Goal: Check status: Check status

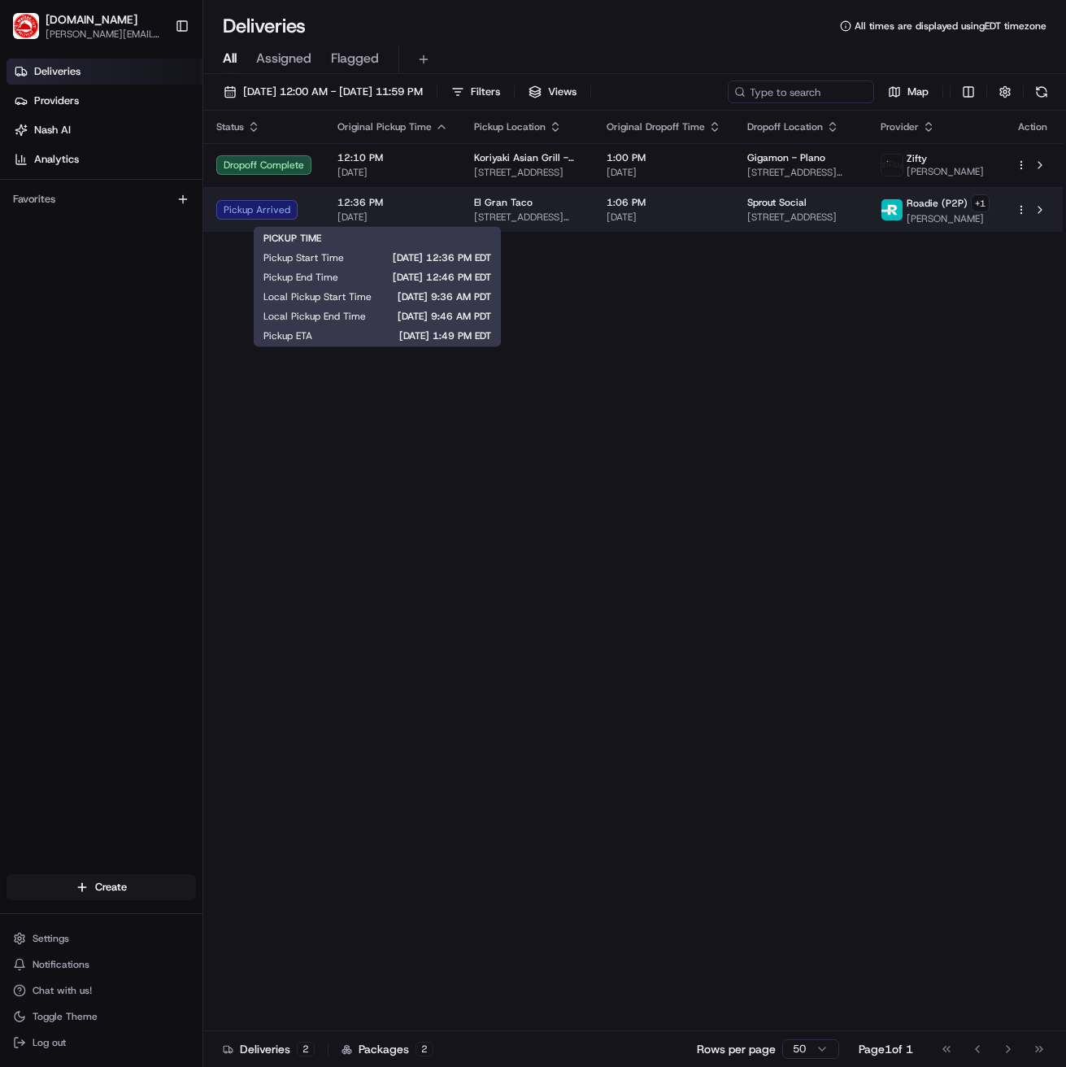
click at [417, 202] on span "12:36 PM" at bounding box center [392, 202] width 111 height 13
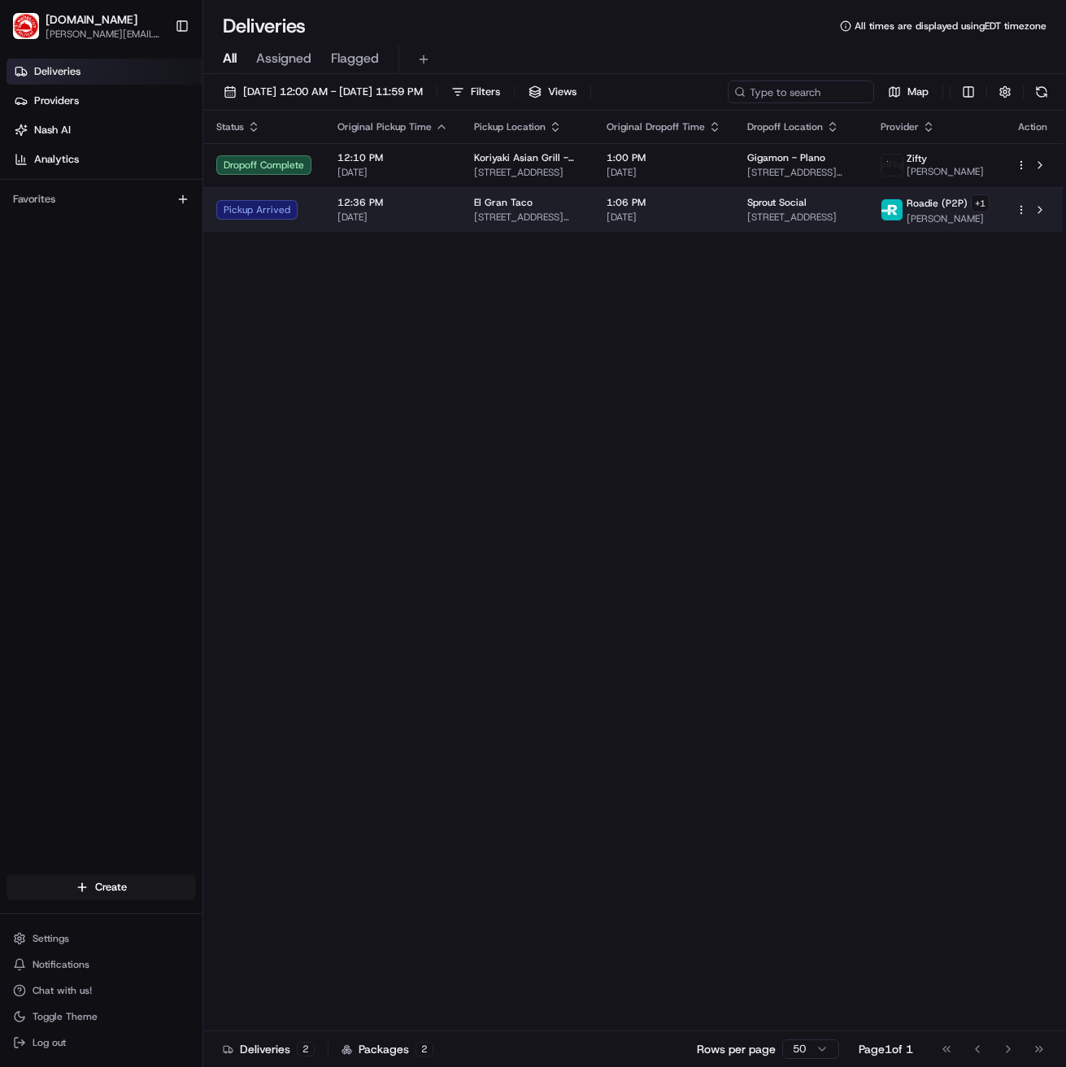
click at [434, 217] on span "[DATE]" at bounding box center [392, 217] width 111 height 13
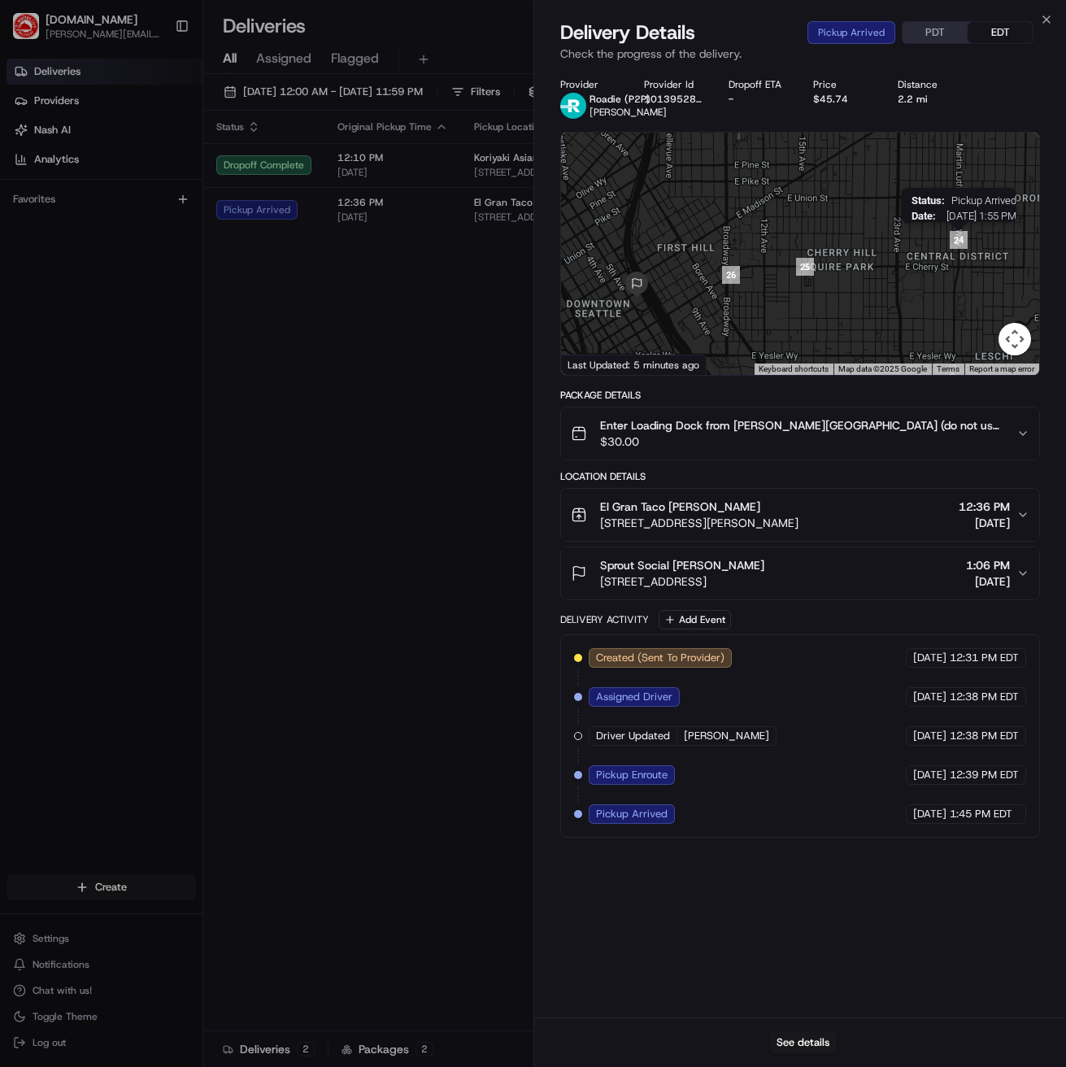
click at [964, 242] on img "24" at bounding box center [959, 240] width 18 height 18
click at [1045, 19] on icon "button" at bounding box center [1046, 19] width 7 height 7
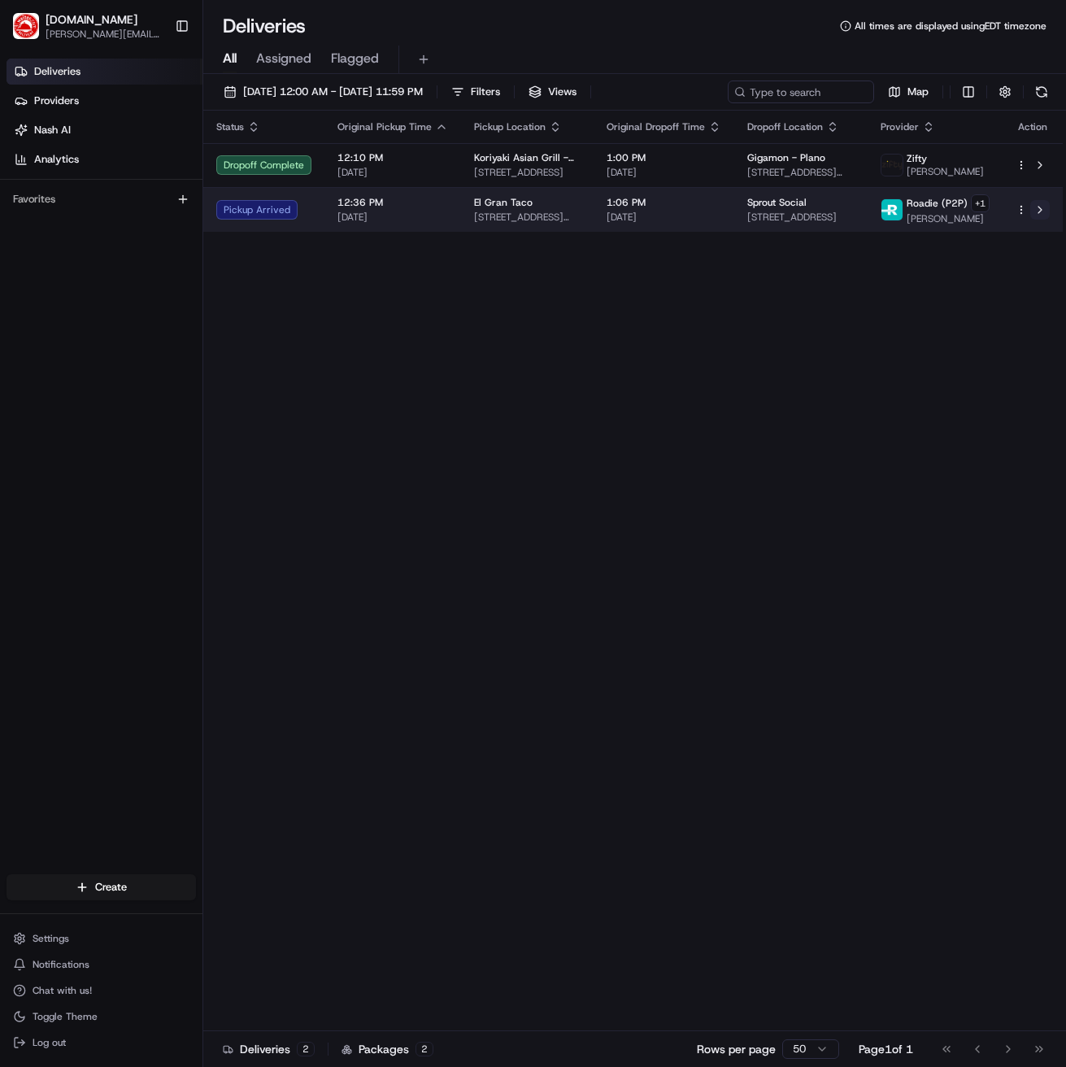
click at [1042, 202] on button at bounding box center [1040, 210] width 20 height 20
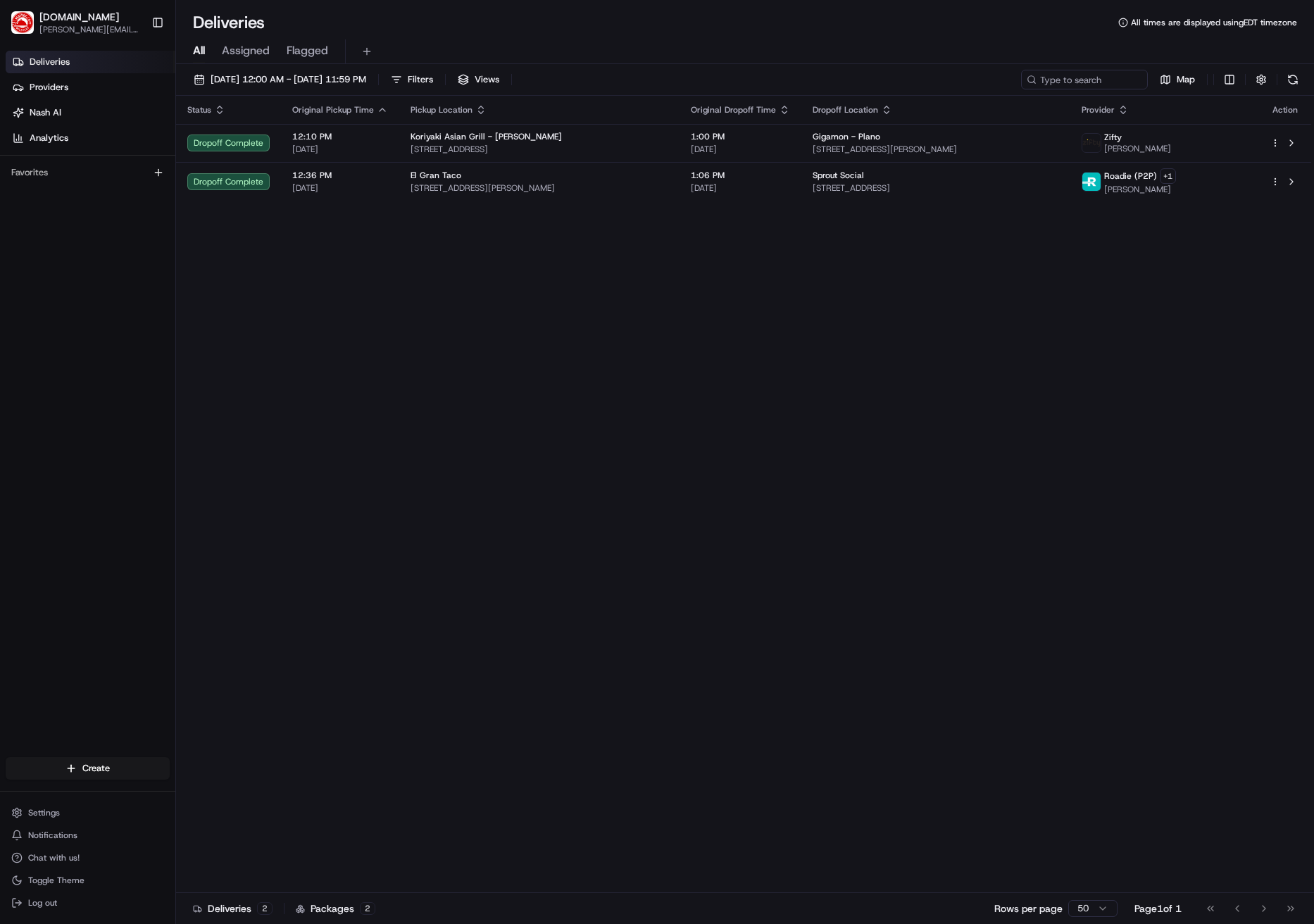
drag, startPoint x: 1221, startPoint y: 312, endPoint x: 1306, endPoint y: 260, distance: 99.6
click at [922, 312] on div "Status Original Pickup Time Pickup Location Original Dropoff Time Dropoff Locat…" at bounding box center [743, 494] width 1136 height 798
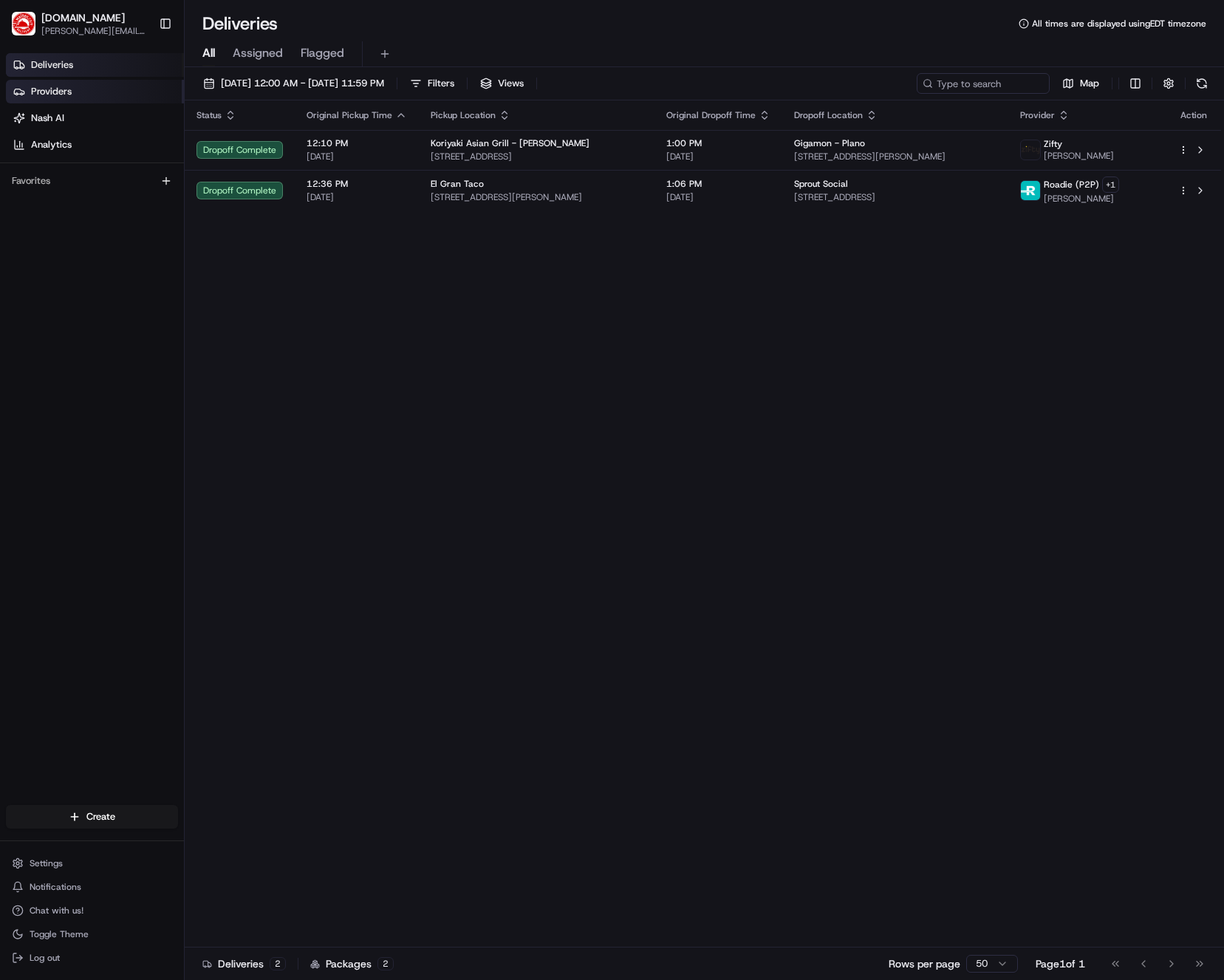
click at [97, 90] on link "Providers" at bounding box center [95, 92] width 178 height 24
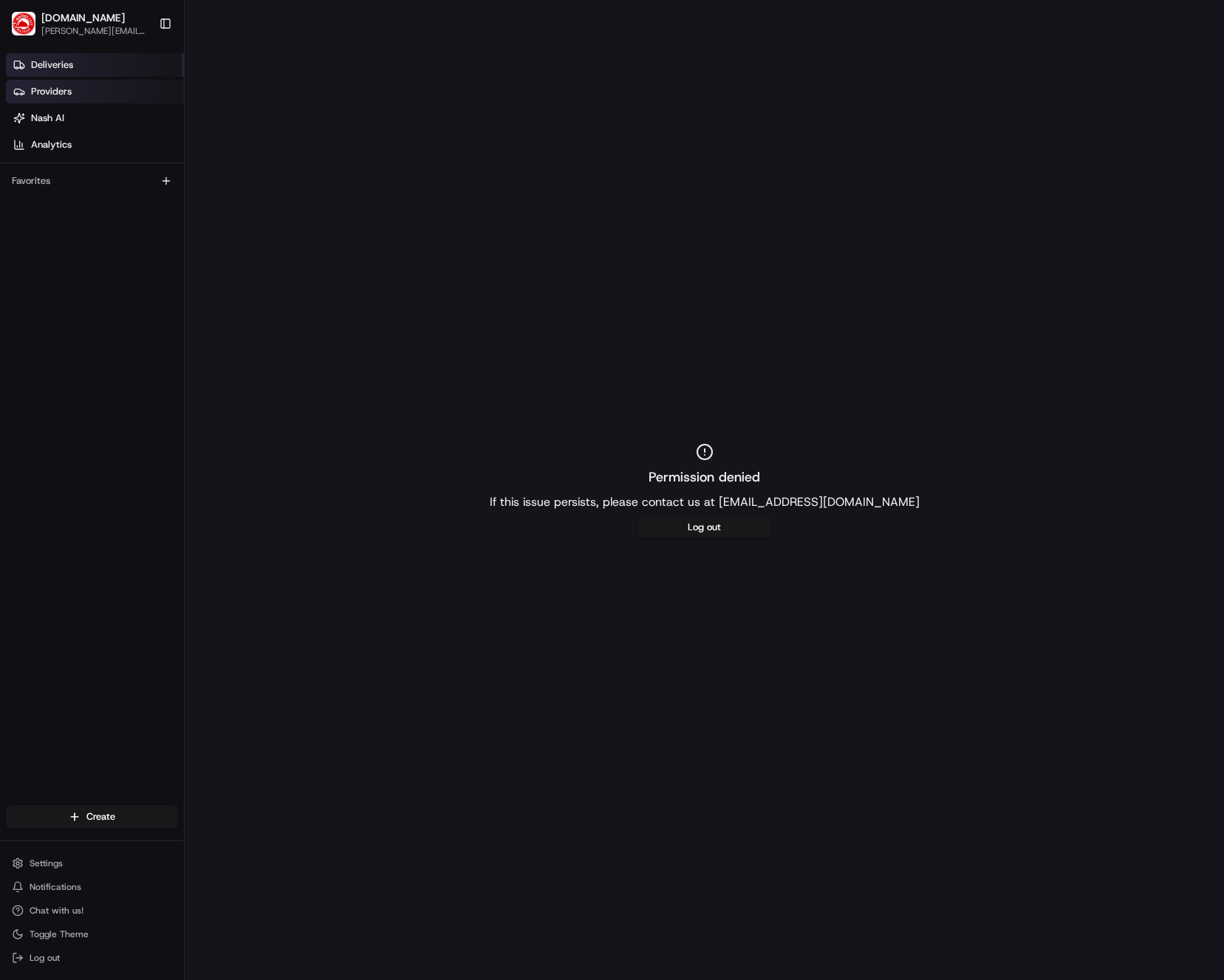
click at [96, 70] on link "Deliveries" at bounding box center [95, 65] width 178 height 24
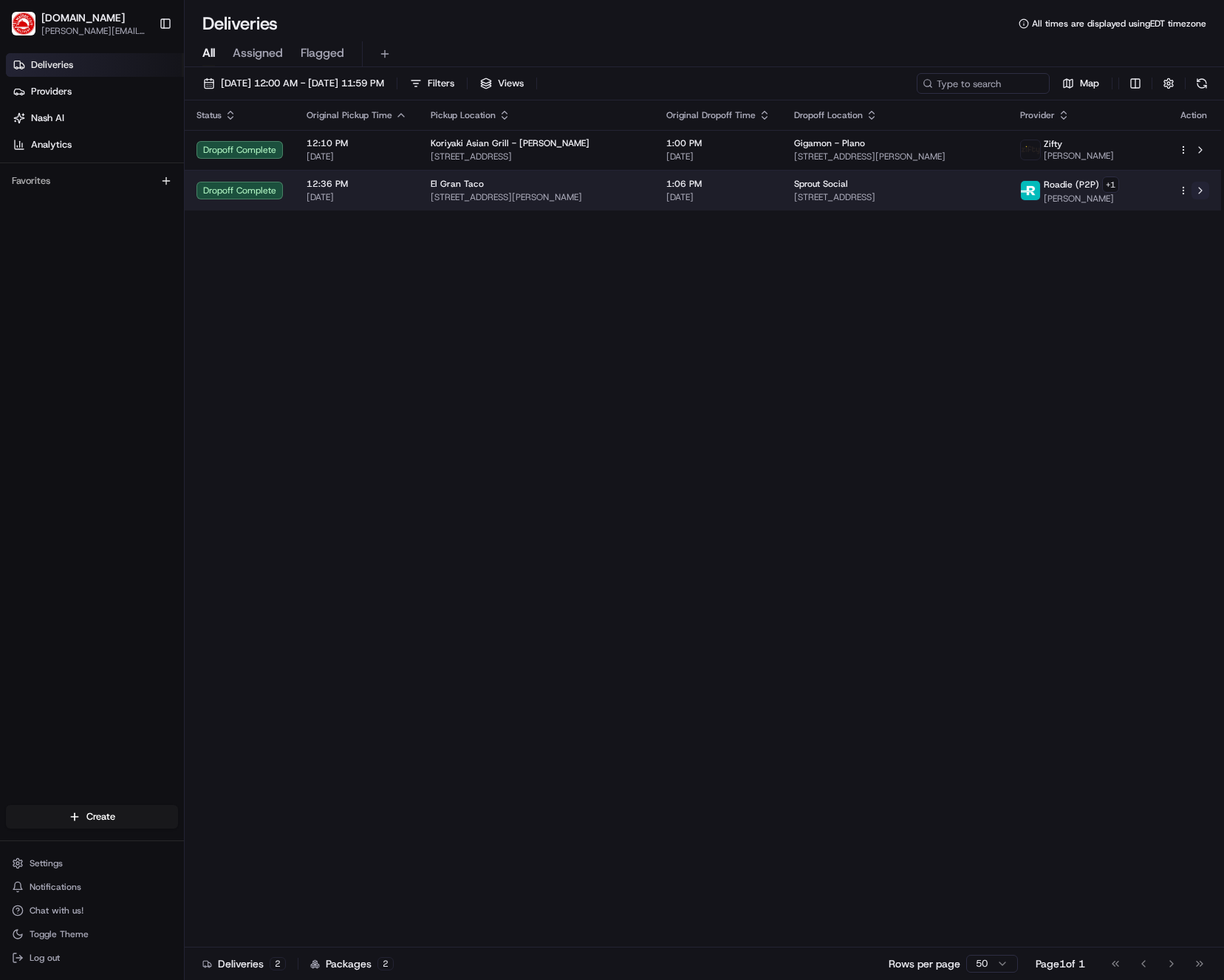
click at [968, 186] on button at bounding box center [1201, 191] width 18 height 18
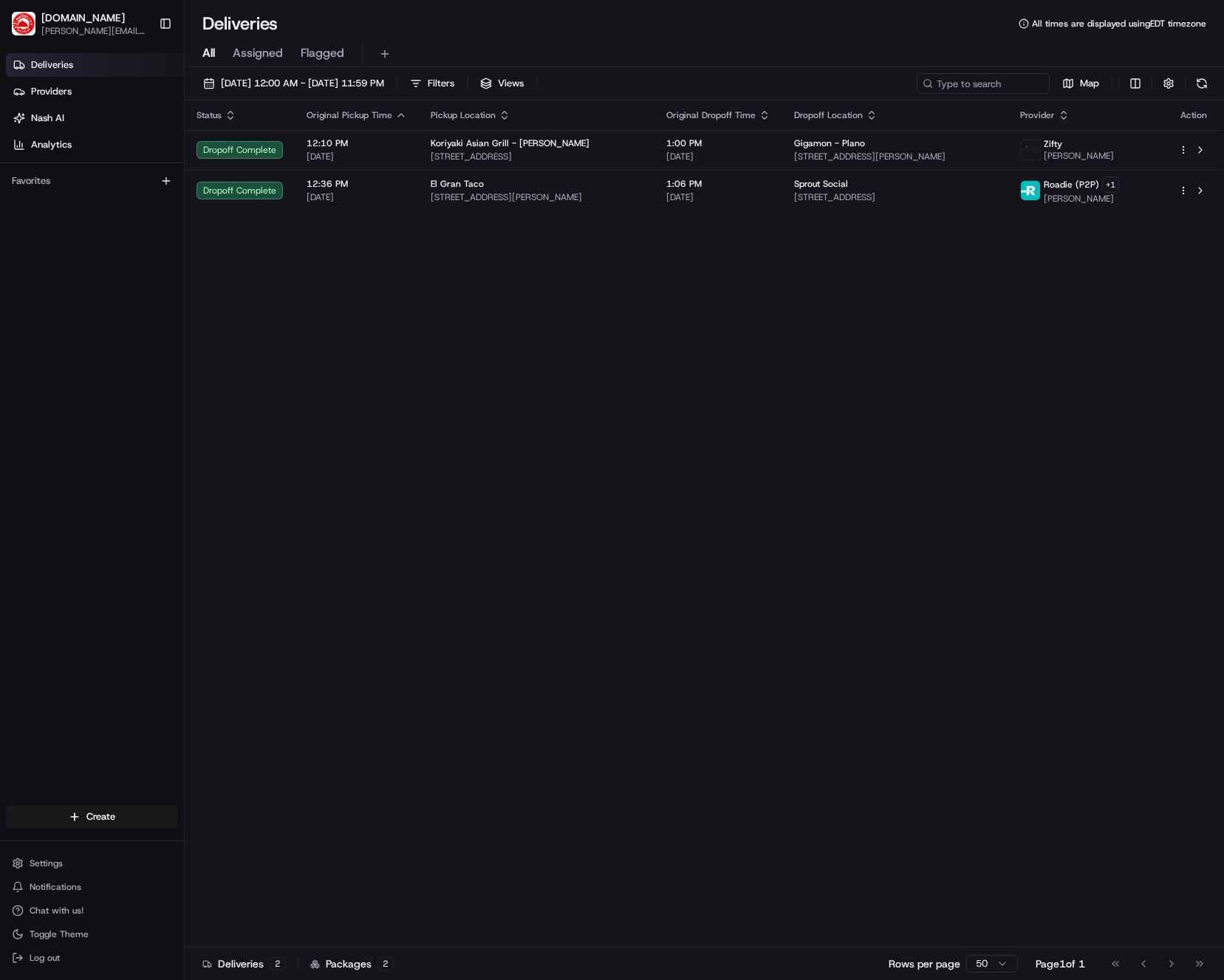
click at [861, 282] on div "Status Original Pickup Time Pickup Location Original Dropoff Time Dropoff Locat…" at bounding box center [702, 524] width 1037 height 847
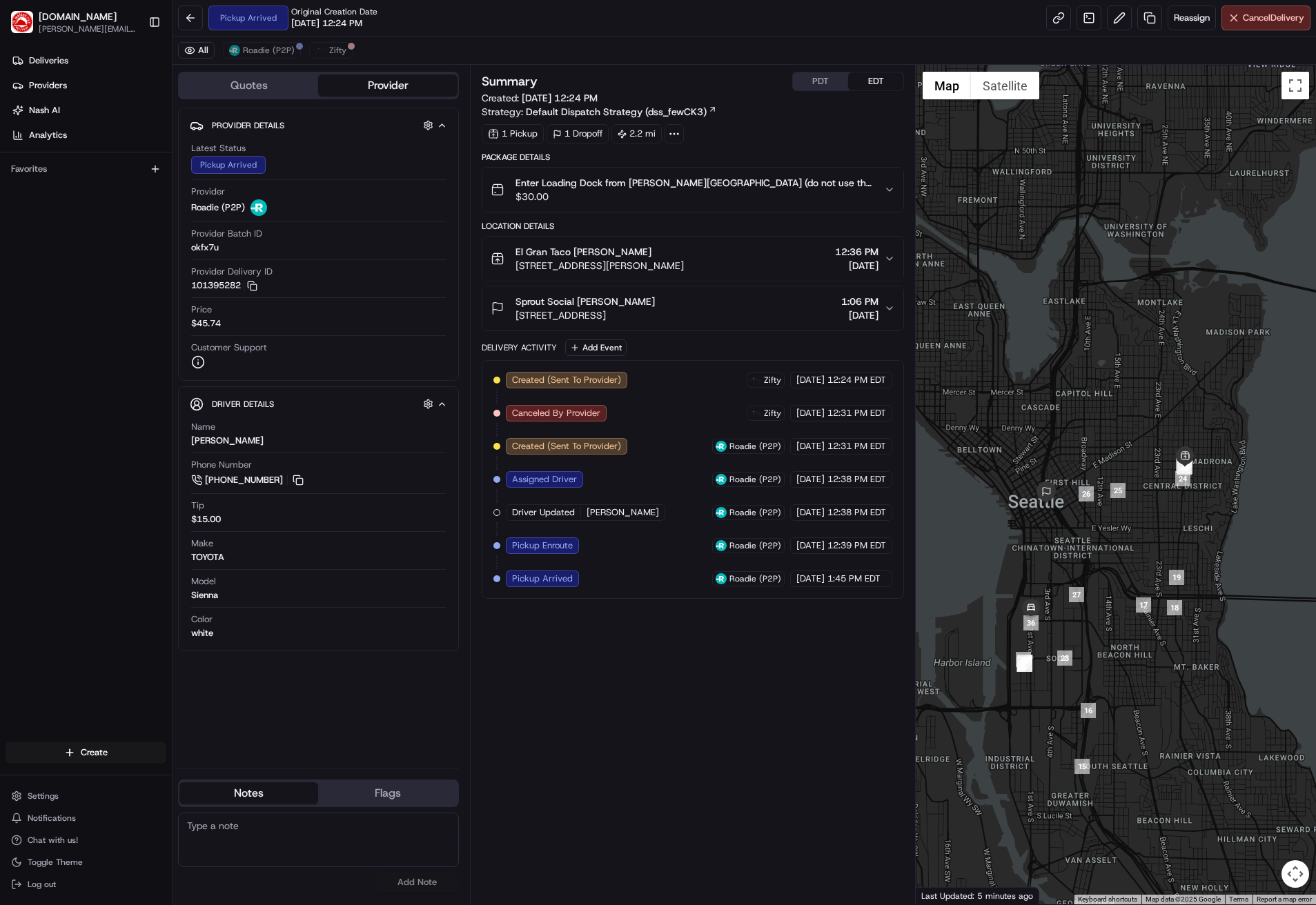
click at [563, 580] on span "Pickup Arrived" at bounding box center [542, 578] width 61 height 13
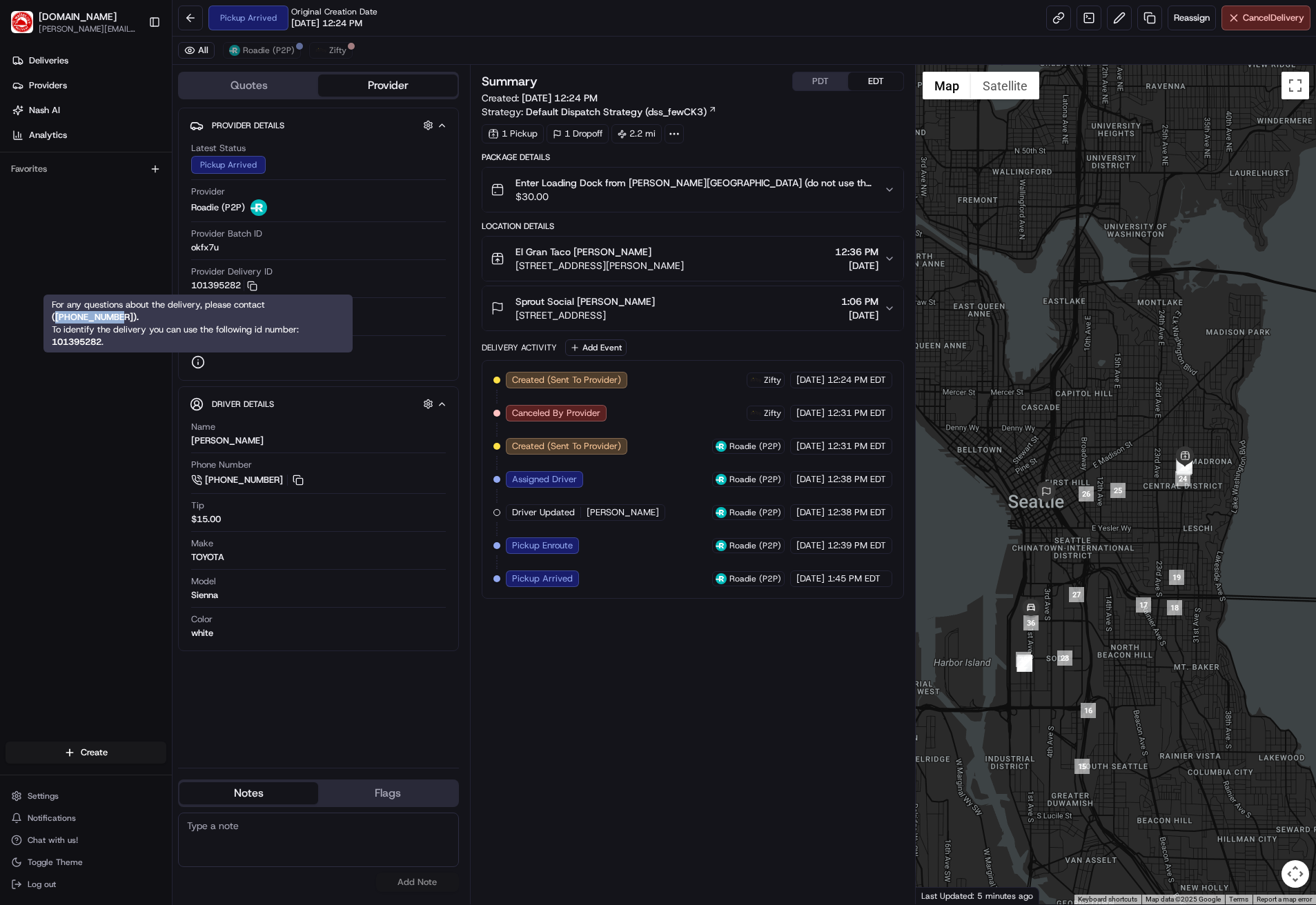
drag, startPoint x: 123, startPoint y: 320, endPoint x: 56, endPoint y: 320, distance: 67.0
click at [56, 320] on strong "( +14707859787 )." at bounding box center [95, 317] width 87 height 12
drag, startPoint x: 58, startPoint y: 316, endPoint x: 124, endPoint y: 318, distance: 66.0
click at [124, 318] on strong "( +14707859787 )." at bounding box center [95, 317] width 87 height 12
copy strong "14707859787"
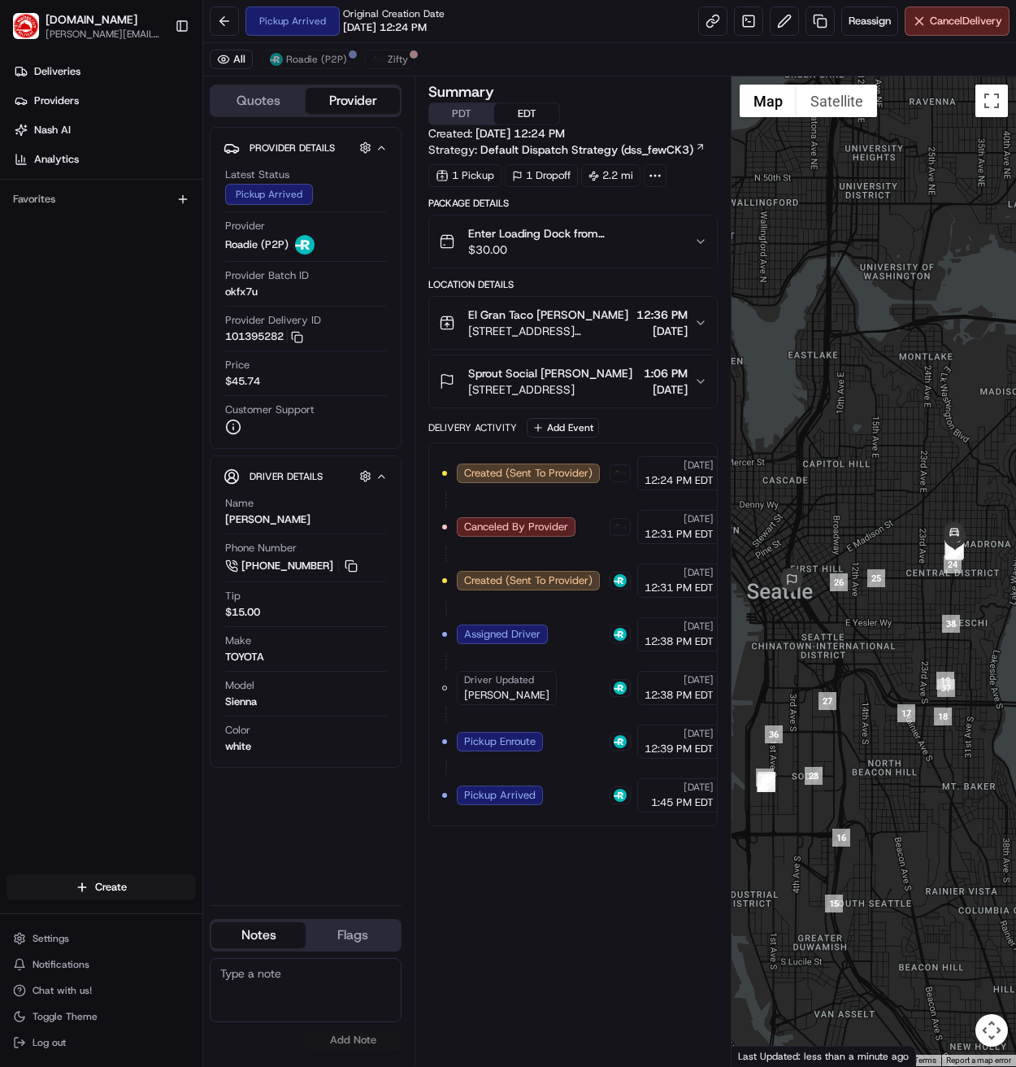
drag, startPoint x: 794, startPoint y: 400, endPoint x: 847, endPoint y: 359, distance: 66.7
click at [847, 359] on div at bounding box center [874, 571] width 285 height 990
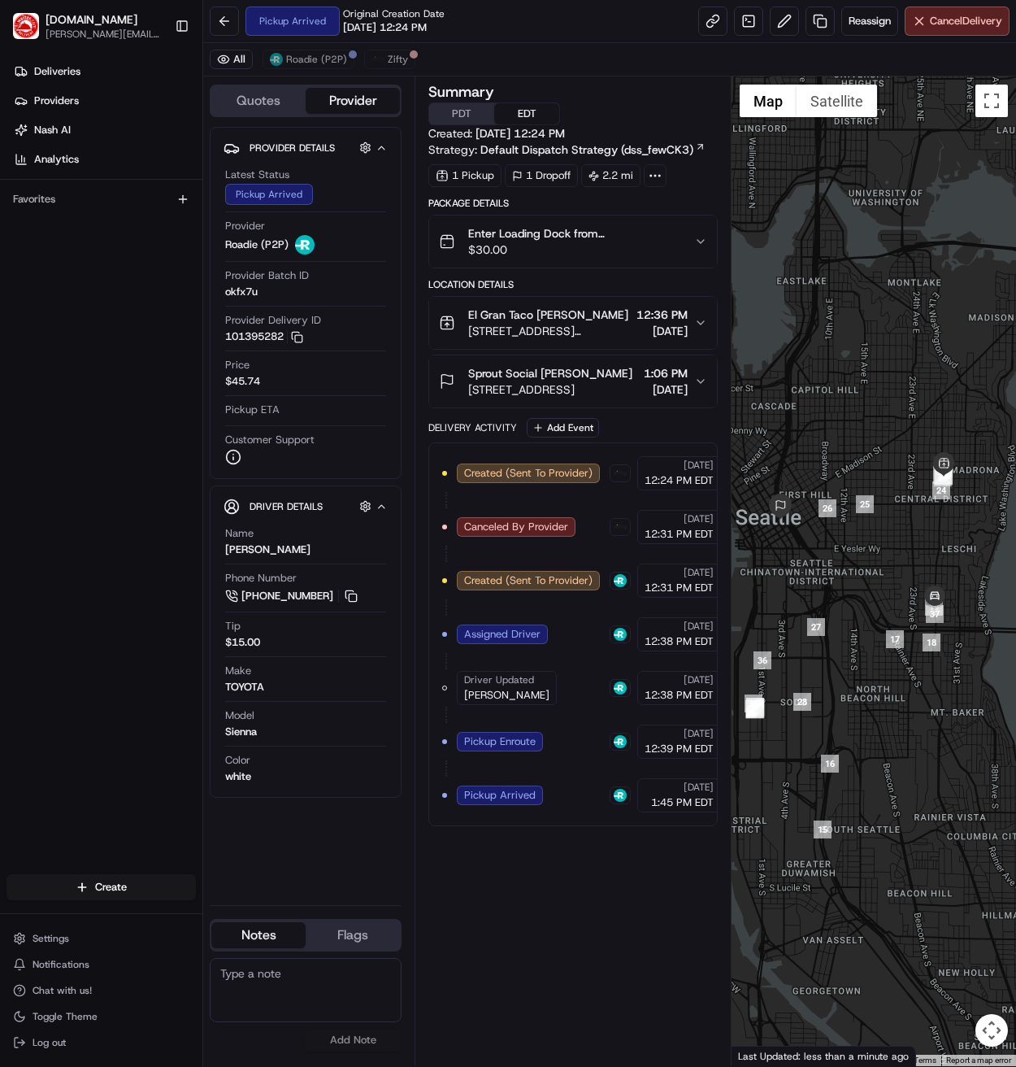
drag, startPoint x: 822, startPoint y: 416, endPoint x: 837, endPoint y: 414, distance: 14.7
click at [837, 414] on div at bounding box center [874, 571] width 285 height 990
click at [766, 660] on img "36" at bounding box center [765, 660] width 18 height 18
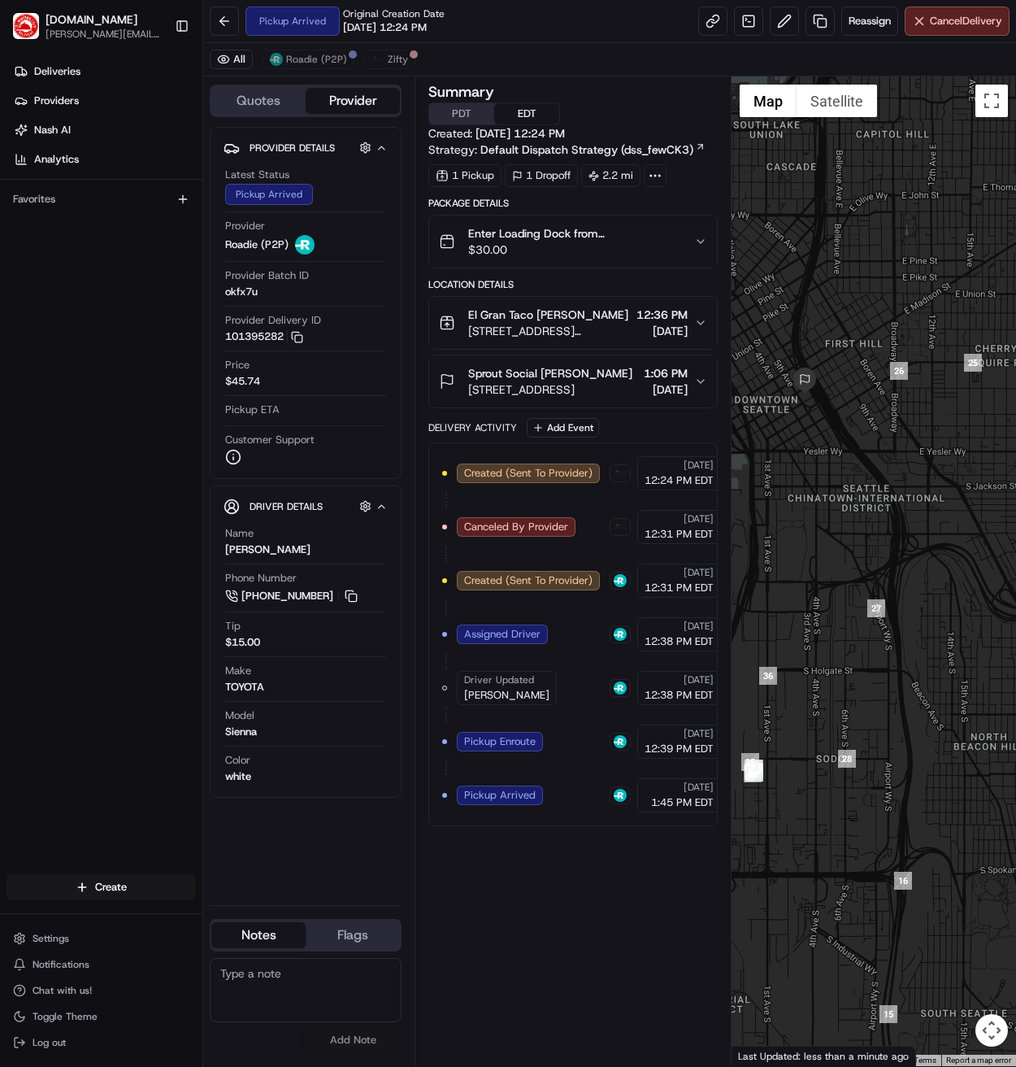
drag, startPoint x: 786, startPoint y: 674, endPoint x: 807, endPoint y: 673, distance: 21.2
click at [807, 673] on div at bounding box center [874, 571] width 285 height 990
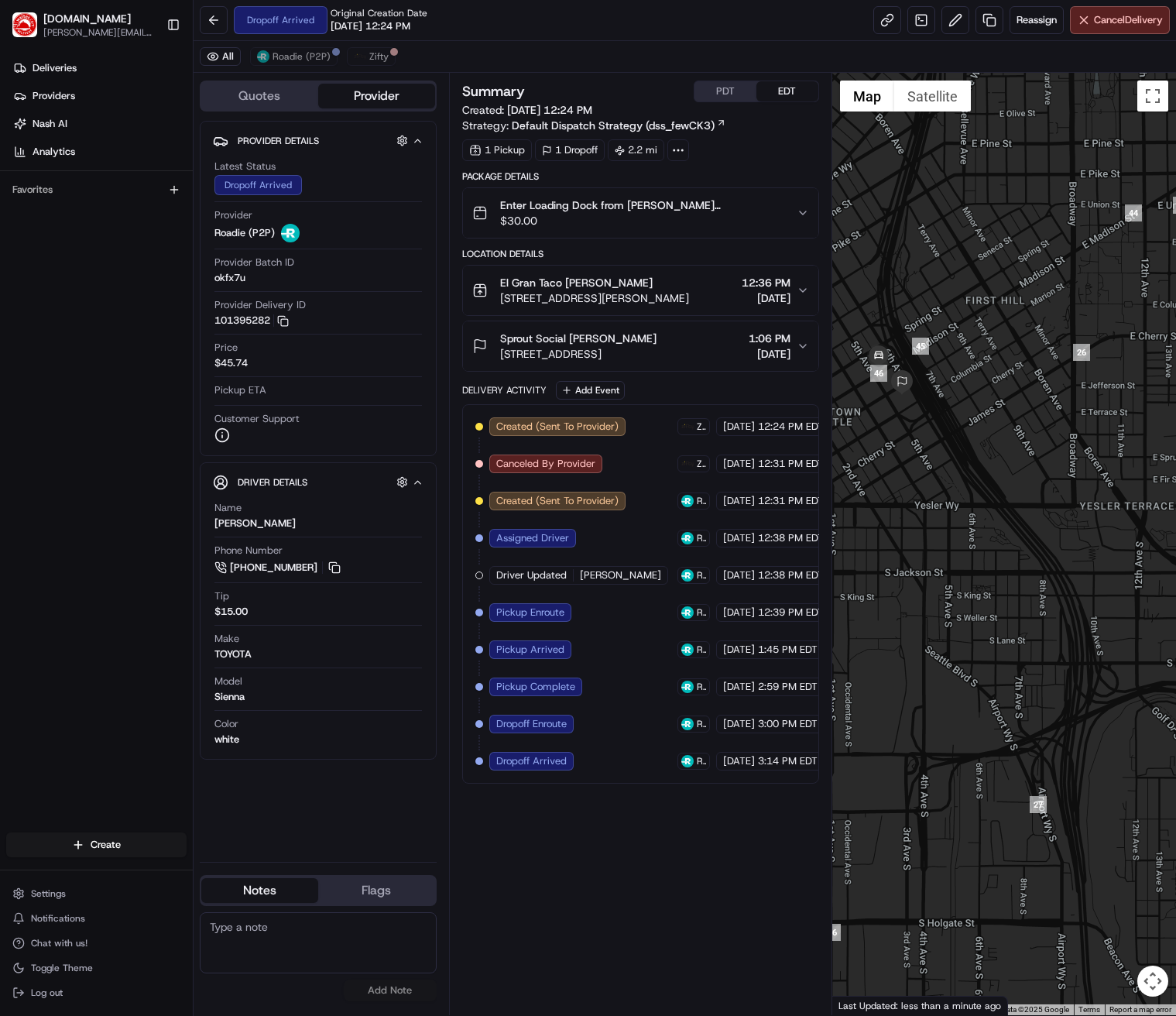
click at [526, 839] on div "Summary PDT EDT Created: 08/18/2025 12:24 PM Strategy: Default Dispatch Strateg…" at bounding box center [640, 544] width 357 height 926
click at [566, 792] on div "Summary PDT EDT Created: 08/18/2025 12:24 PM Strategy: Default Dispatch Strateg…" at bounding box center [640, 544] width 357 height 926
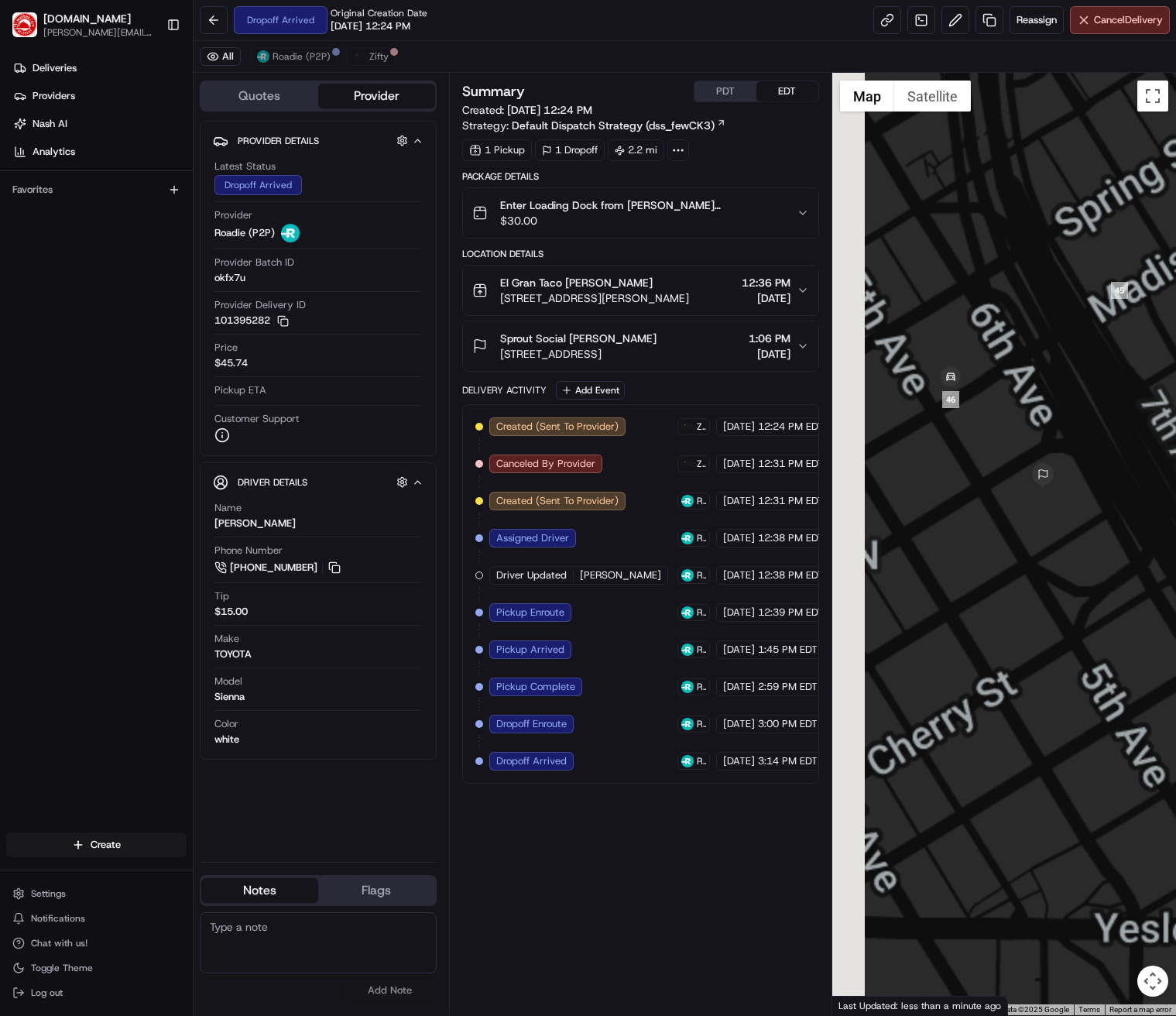
drag, startPoint x: 893, startPoint y: 432, endPoint x: 1013, endPoint y: 429, distance: 120.0
click at [967, 429] on div at bounding box center [1004, 544] width 344 height 943
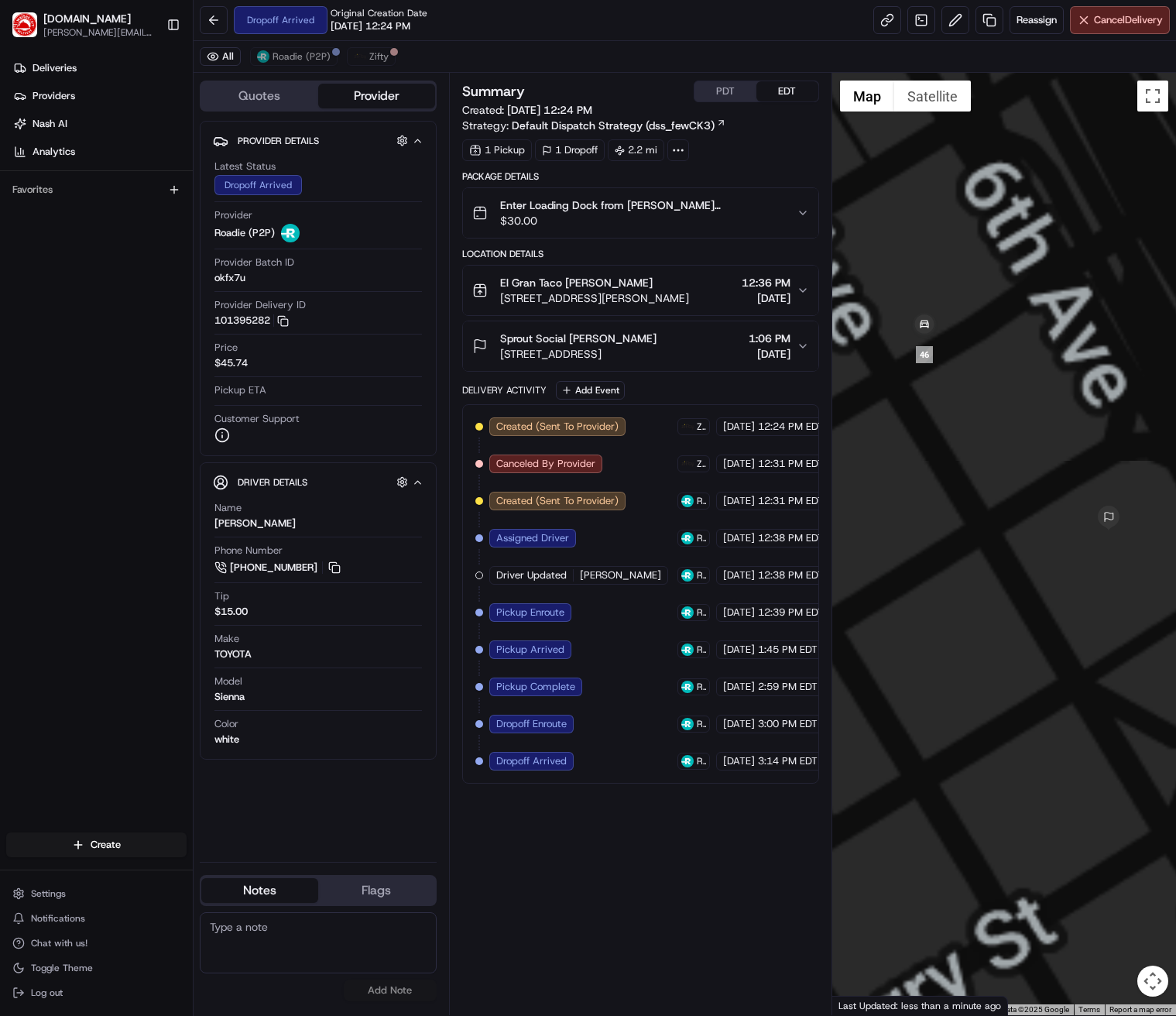
drag, startPoint x: 1046, startPoint y: 441, endPoint x: 1014, endPoint y: 423, distance: 36.7
click at [967, 423] on div at bounding box center [1004, 544] width 344 height 943
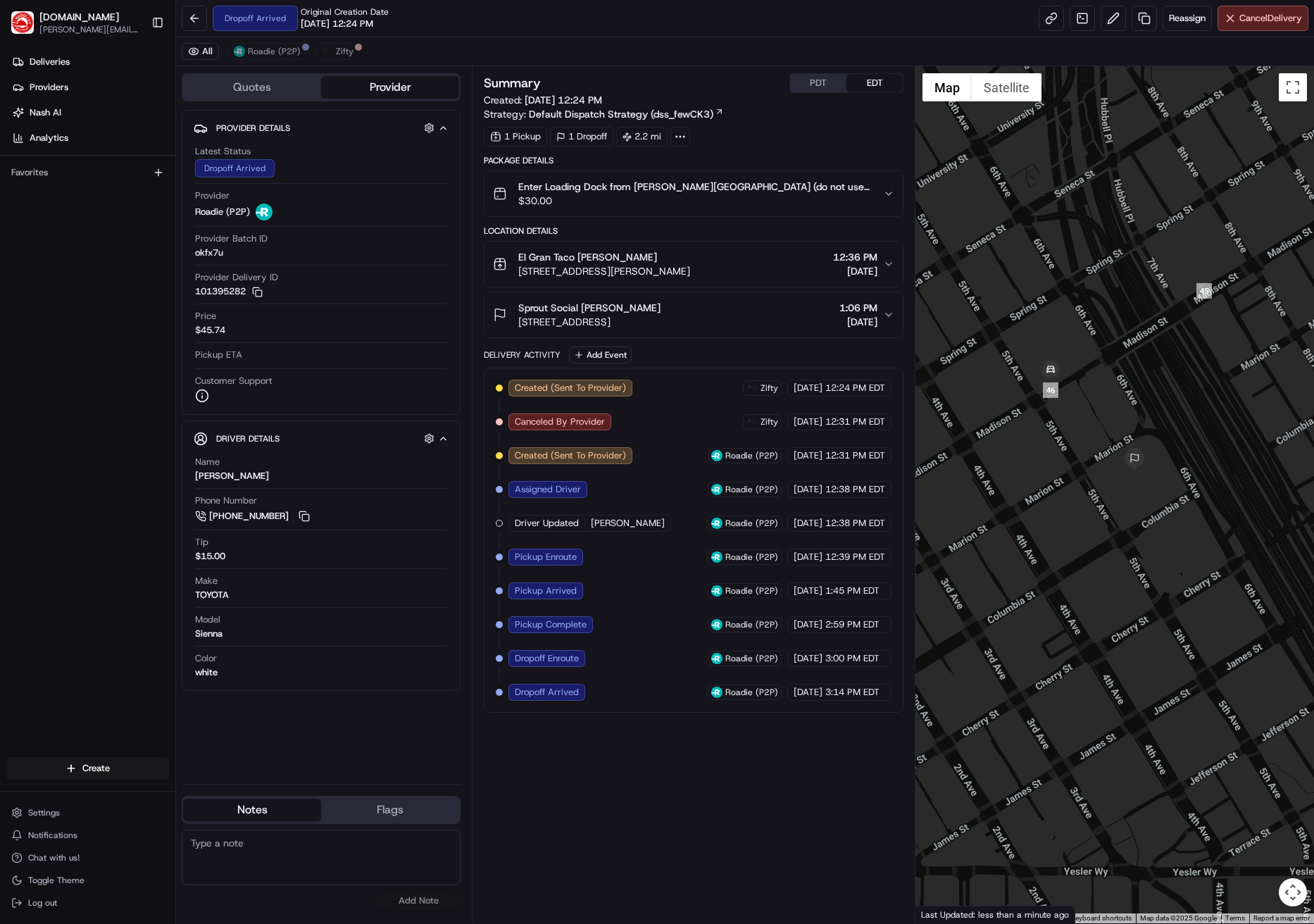
drag, startPoint x: 1281, startPoint y: 286, endPoint x: 1220, endPoint y: 311, distance: 65.9
click at [880, 311] on div at bounding box center [1115, 494] width 398 height 857
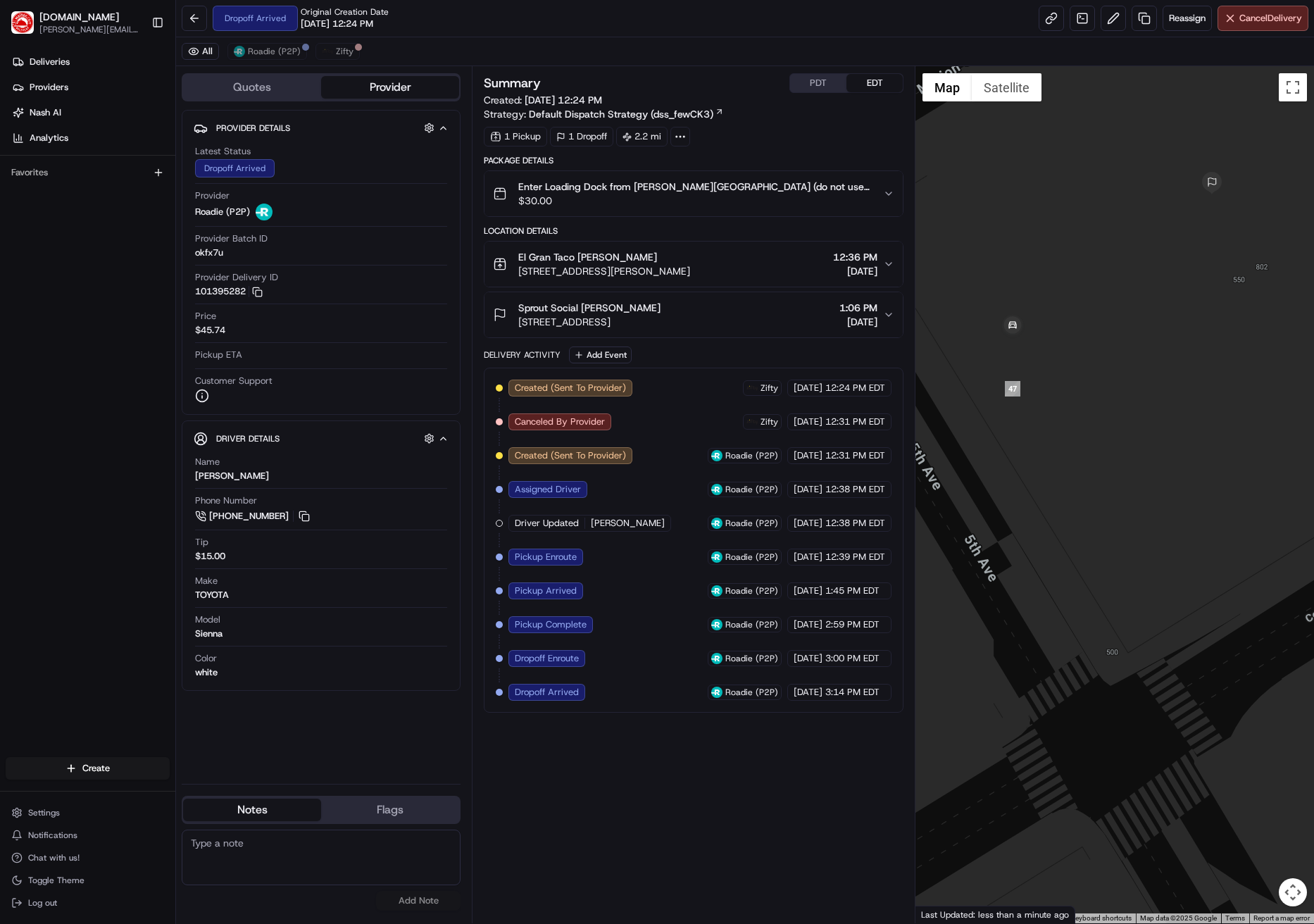
drag, startPoint x: 1027, startPoint y: 330, endPoint x: 1121, endPoint y: 300, distance: 98.7
click at [880, 300] on div at bounding box center [1115, 494] width 398 height 857
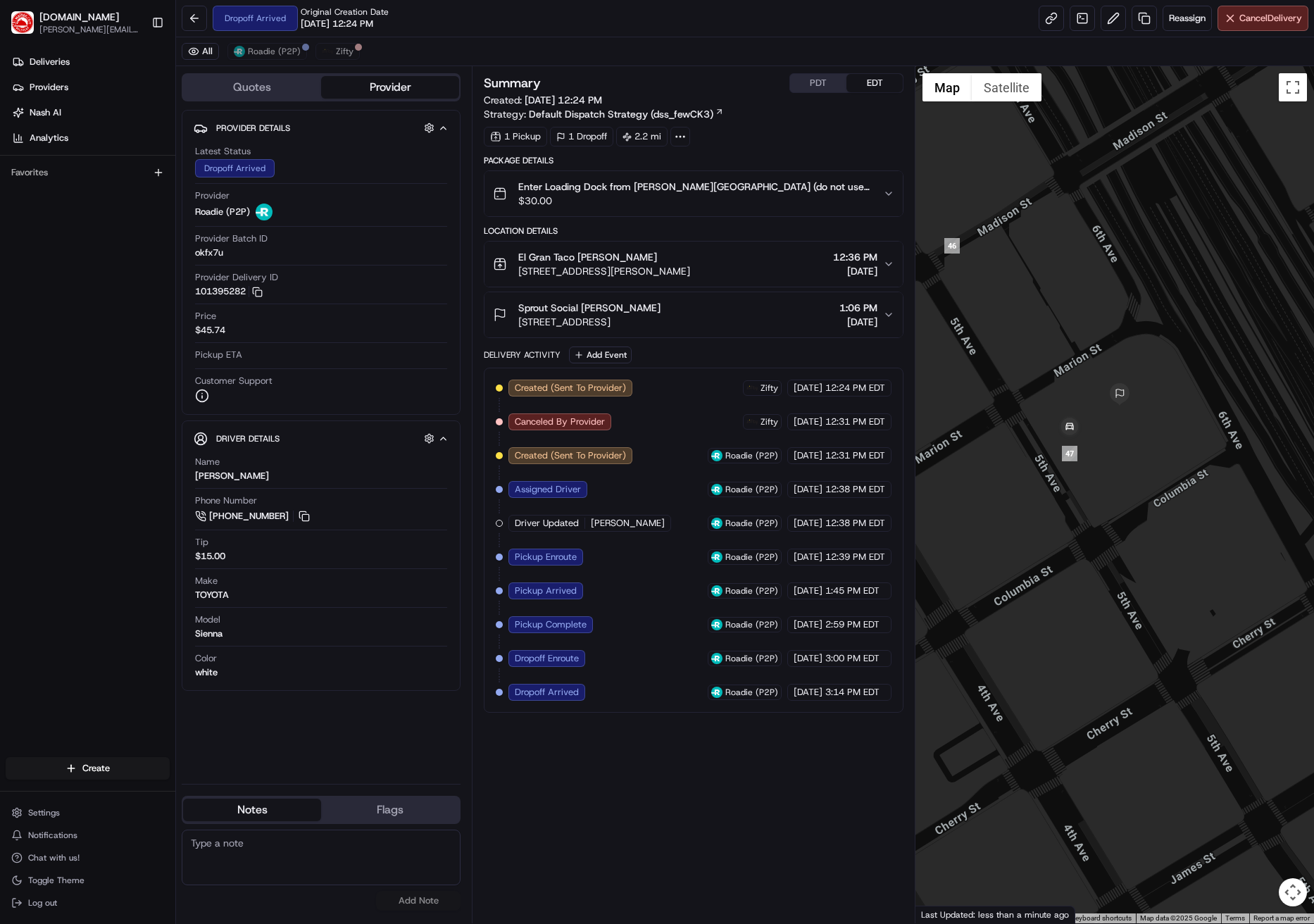
drag, startPoint x: 1125, startPoint y: 294, endPoint x: 1085, endPoint y: 466, distance: 176.6
click at [880, 467] on div at bounding box center [1115, 494] width 398 height 857
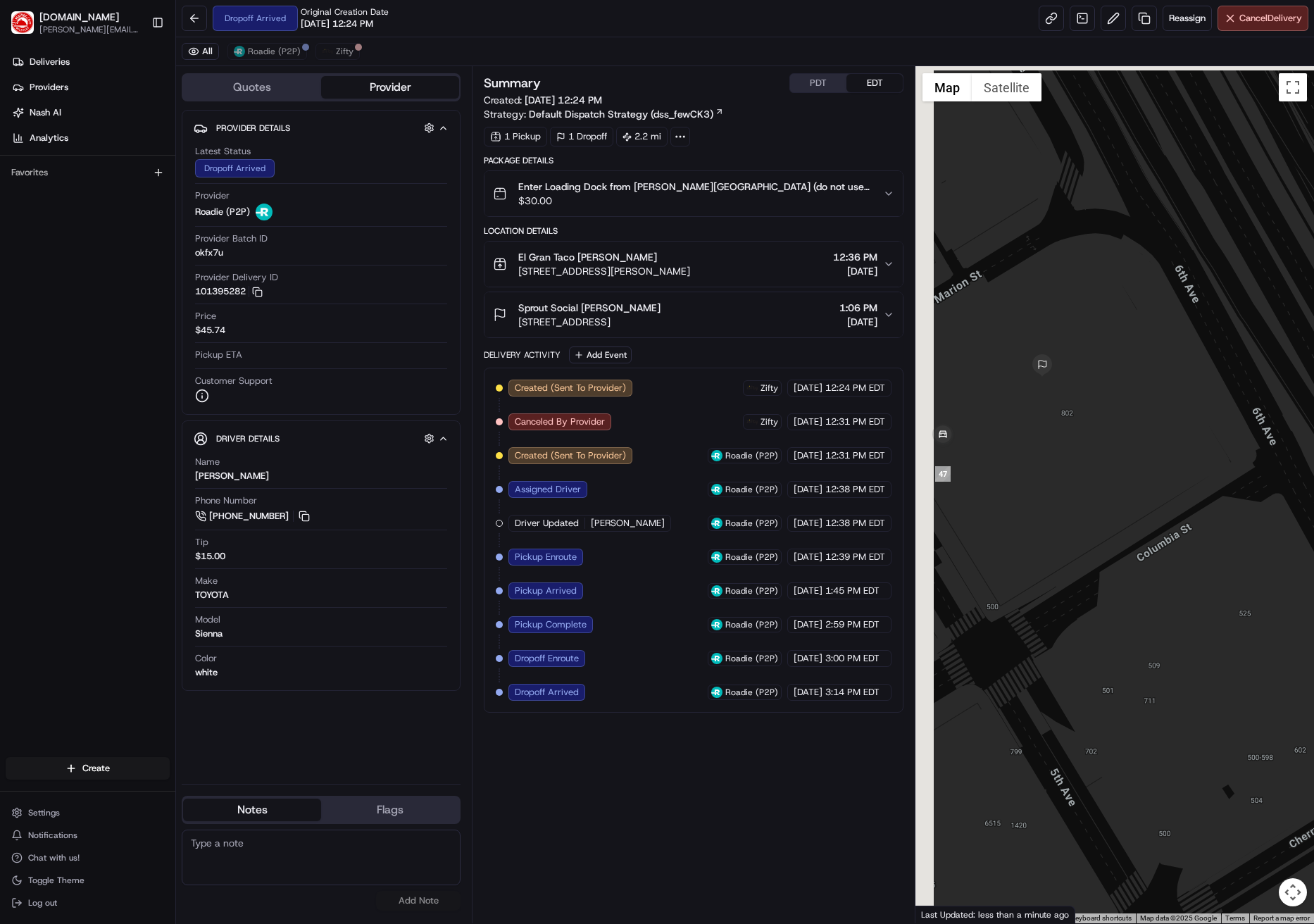
drag, startPoint x: 1095, startPoint y: 408, endPoint x: 1150, endPoint y: 481, distance: 91.4
click at [880, 481] on div at bounding box center [1115, 494] width 398 height 857
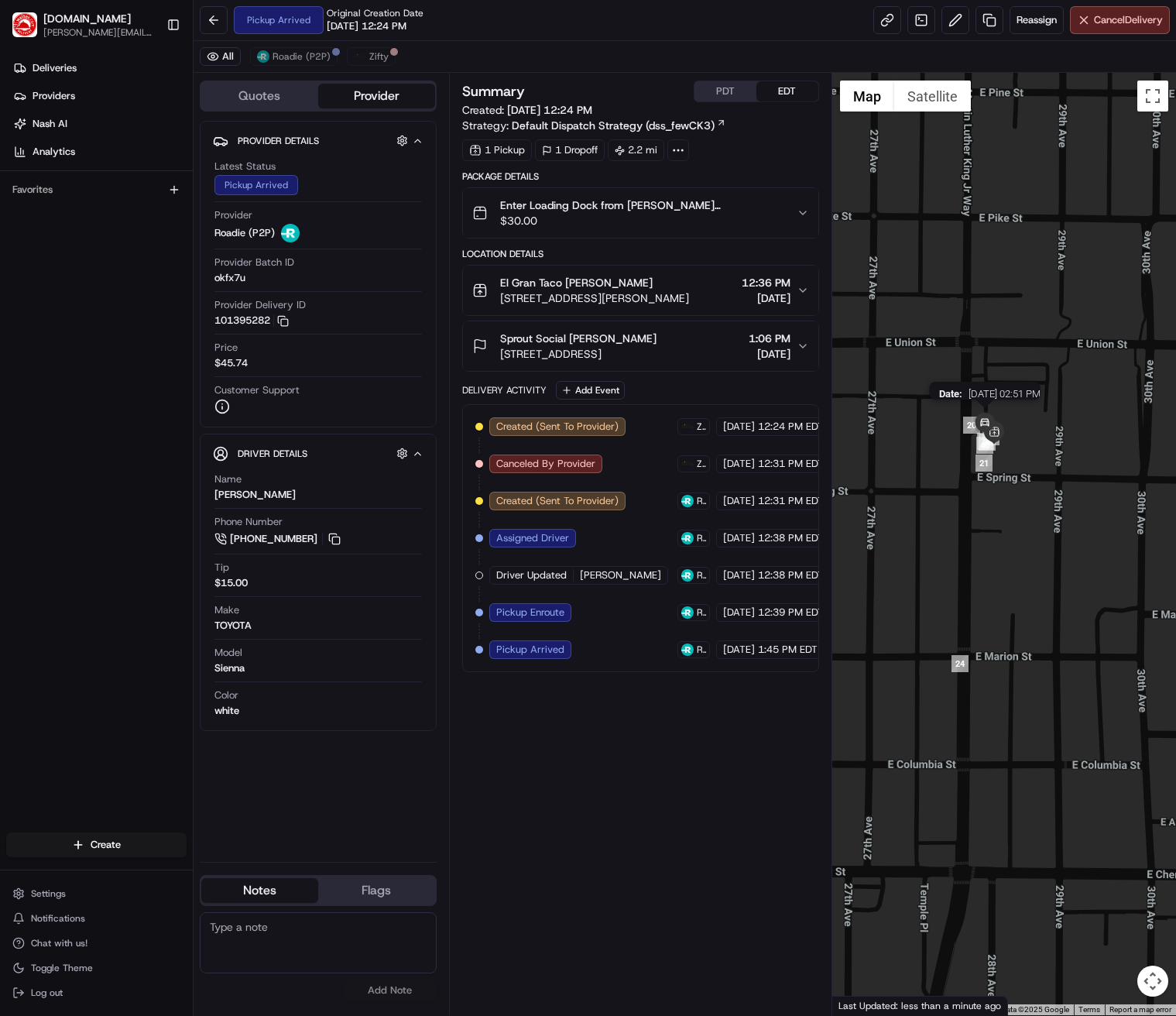
click at [967, 429] on img at bounding box center [985, 424] width 31 height 31
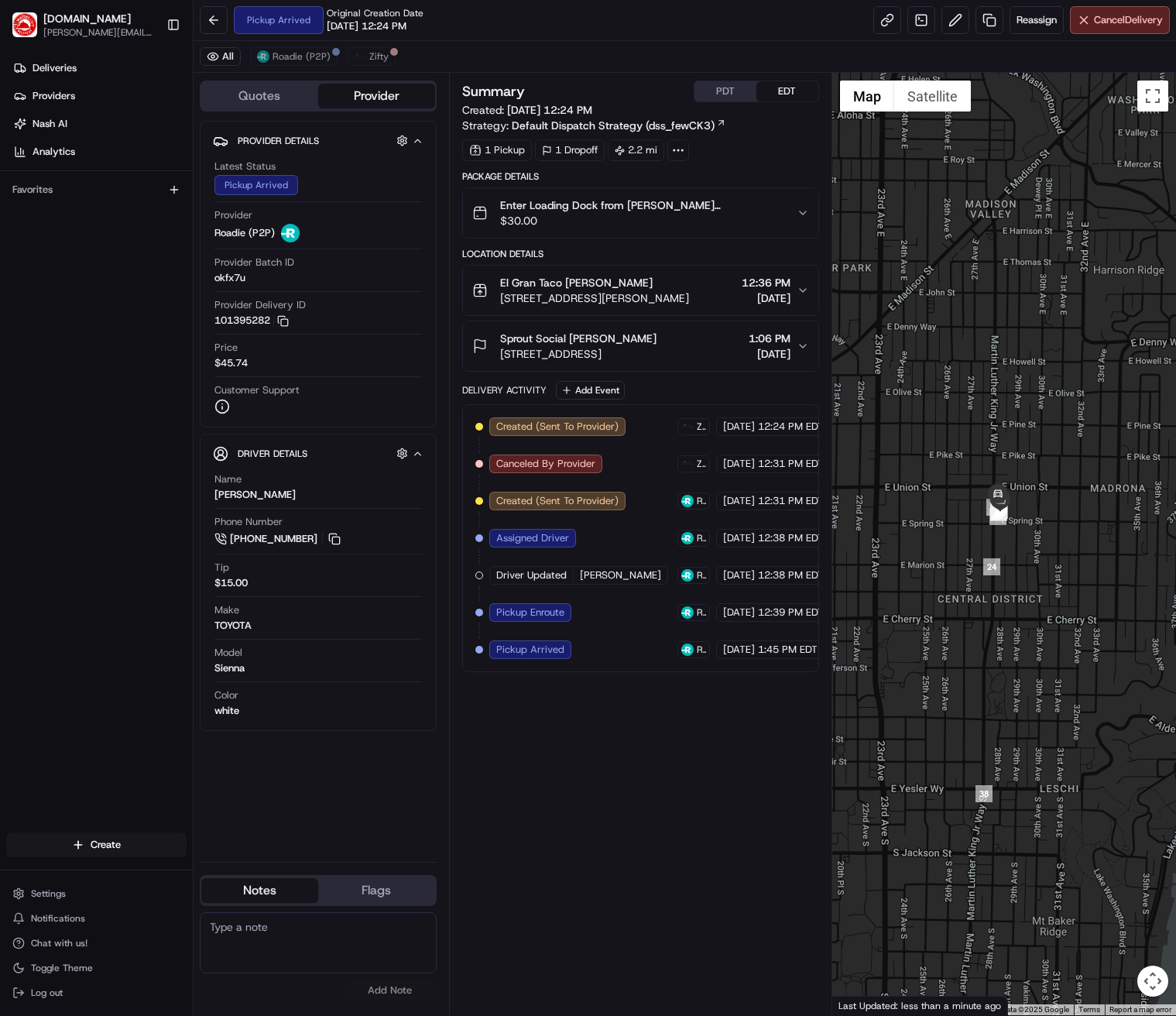
drag, startPoint x: 887, startPoint y: 523, endPoint x: 1046, endPoint y: 520, distance: 159.0
click at [967, 520] on div at bounding box center [1004, 544] width 344 height 943
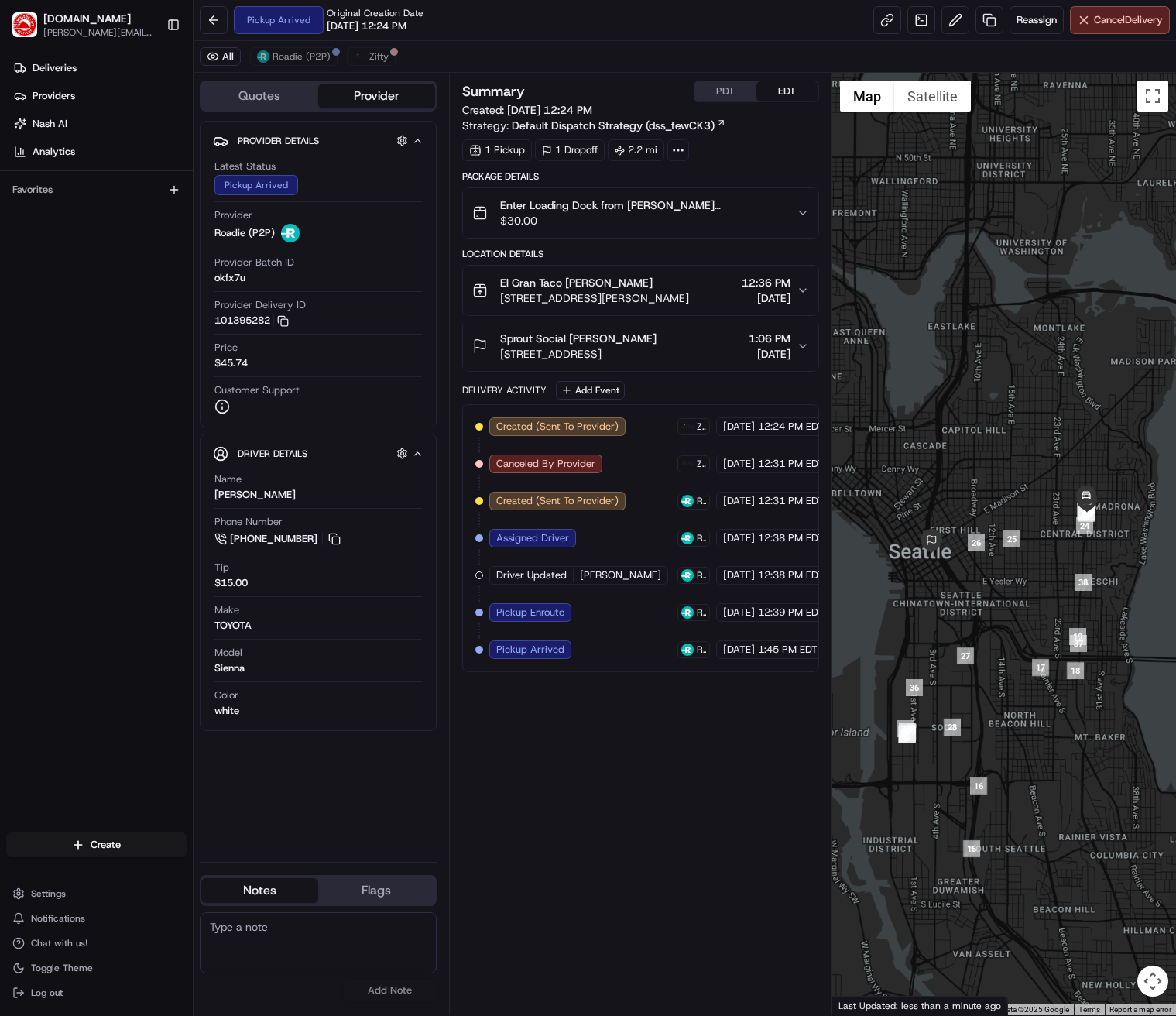
drag, startPoint x: 985, startPoint y: 515, endPoint x: 1008, endPoint y: 510, distance: 23.5
click at [967, 510] on div at bounding box center [1004, 544] width 344 height 943
